Goal: Information Seeking & Learning: Learn about a topic

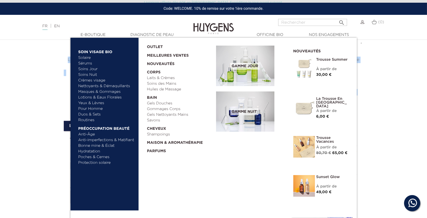
click at [90, 133] on link "Anti-Âge" at bounding box center [106, 135] width 56 height 6
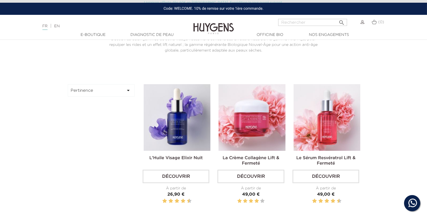
scroll to position [150, 0]
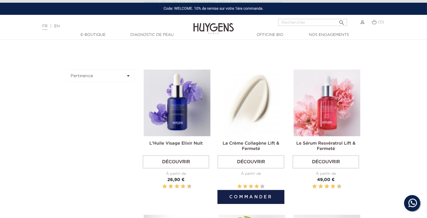
click at [248, 122] on img at bounding box center [251, 103] width 67 height 67
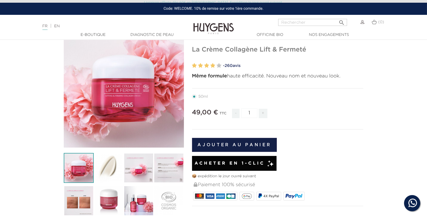
scroll to position [117, 0]
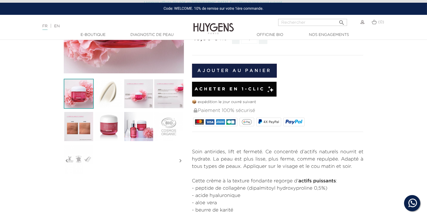
click at [84, 135] on img at bounding box center [79, 126] width 30 height 30
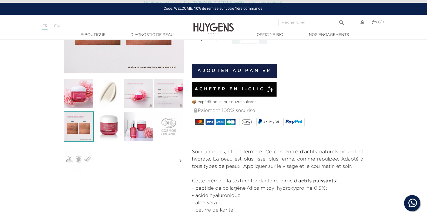
click at [77, 130] on img at bounding box center [79, 126] width 30 height 30
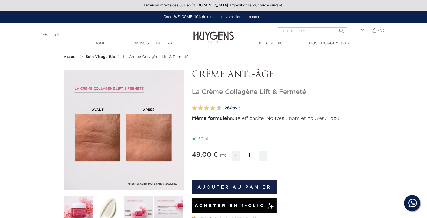
click at [159, 119] on div "" at bounding box center [124, 130] width 120 height 120
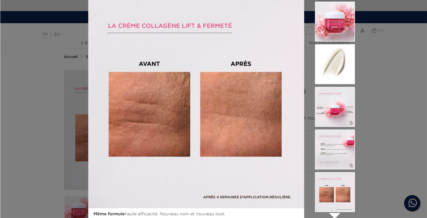
scroll to position [21, 0]
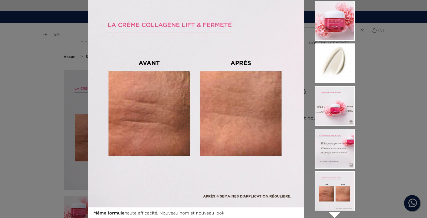
click at [384, 124] on div "Même formule haute efficacité. Nouveau nom et nouveau look.  " at bounding box center [213, 109] width 427 height 218
click at [339, 160] on img at bounding box center [335, 149] width 40 height 40
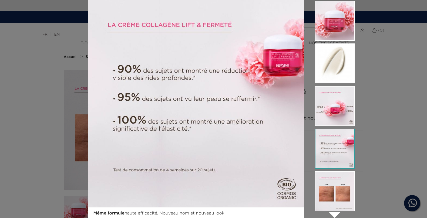
click at [200, 80] on img at bounding box center [196, 99] width 216 height 216
click at [335, 156] on img at bounding box center [335, 149] width 40 height 40
click at [335, 190] on img at bounding box center [335, 191] width 40 height 40
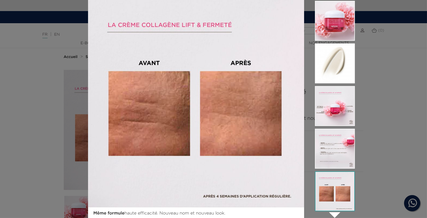
click at [336, 161] on img at bounding box center [335, 149] width 40 height 40
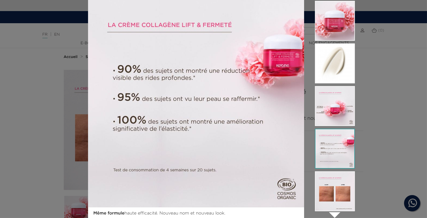
click at [178, 124] on img at bounding box center [196, 99] width 216 height 216
